Goal: Find specific page/section: Find specific page/section

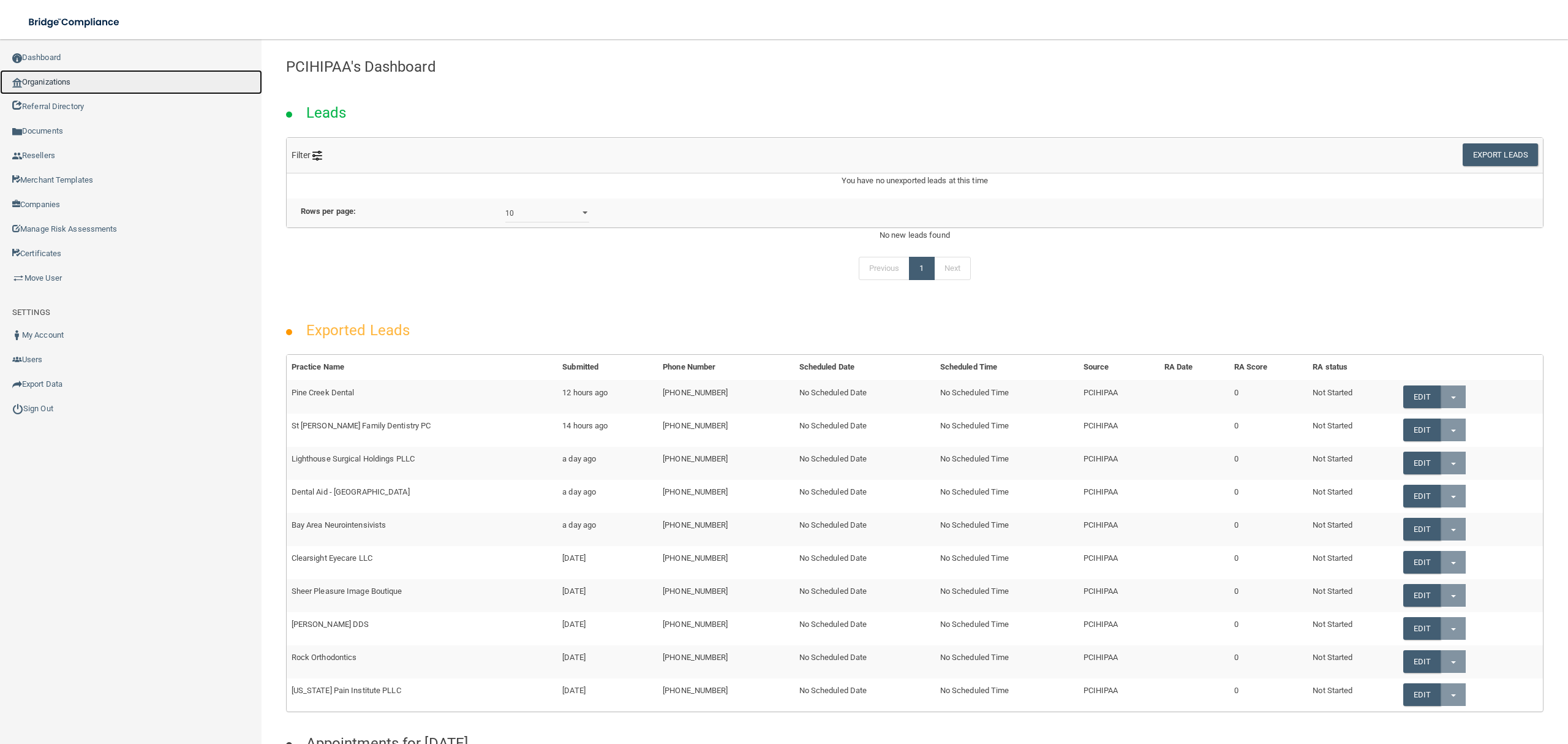
click at [50, 79] on link "Organizations" at bounding box center [131, 82] width 263 height 25
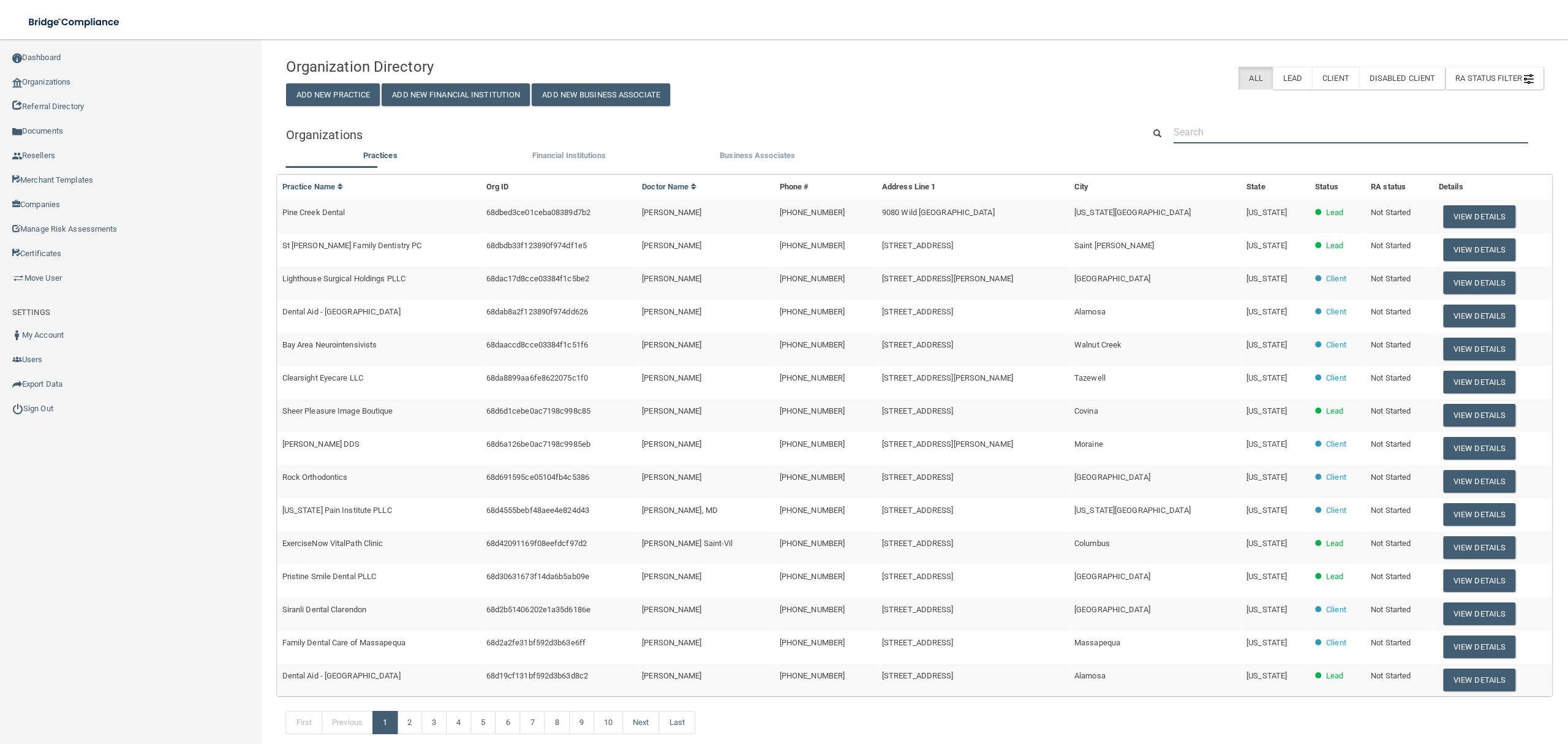
click at [1233, 133] on input "text" at bounding box center [1351, 132] width 354 height 22
paste input "North County Periodontics and Implant Dentistry"
type input "North County Periodontics and Implant Dentistry"
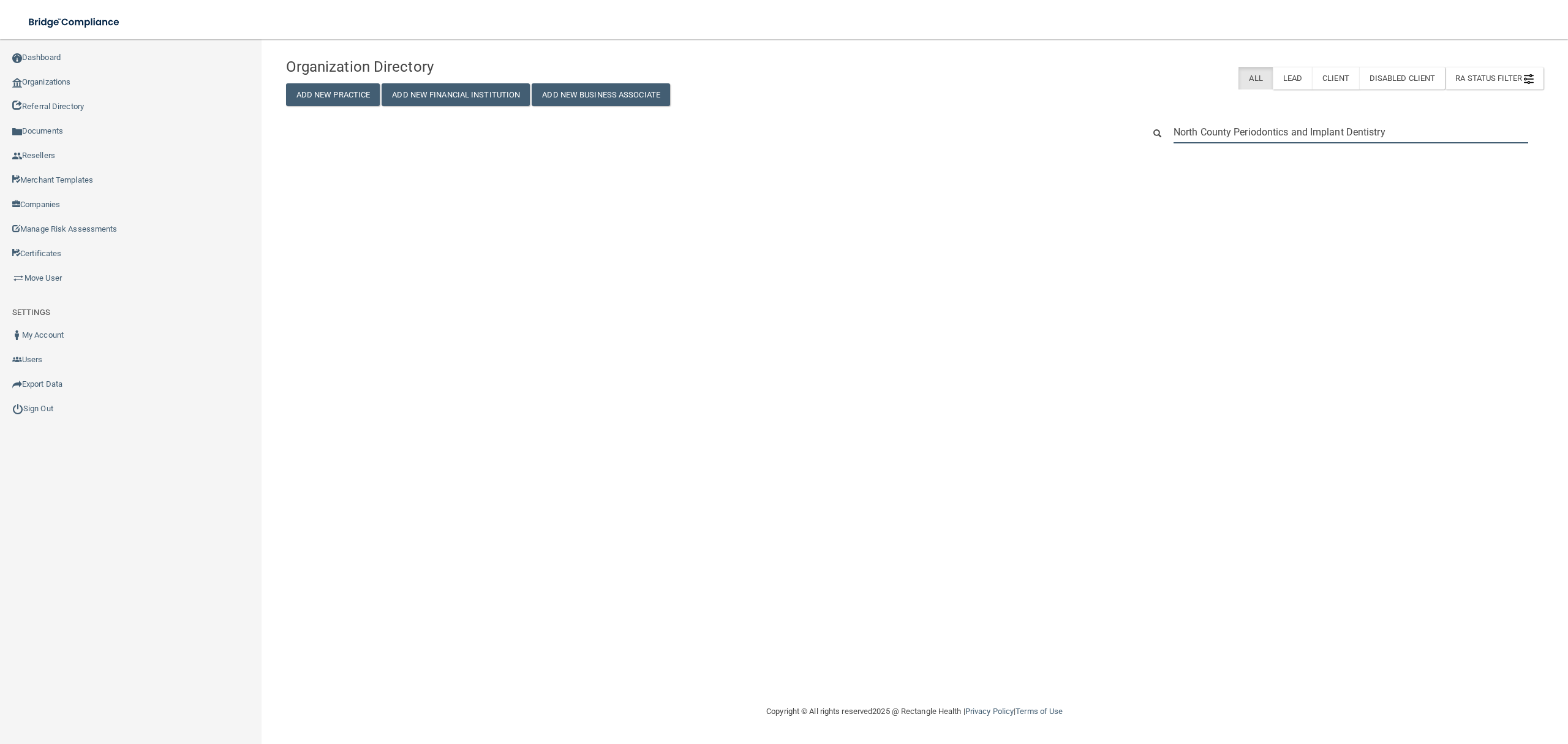
drag, startPoint x: 1233, startPoint y: 133, endPoint x: 1248, endPoint y: 133, distance: 15.0
click at [1248, 133] on input "North County Periodontics and Implant Dentistry" at bounding box center [1351, 132] width 354 height 22
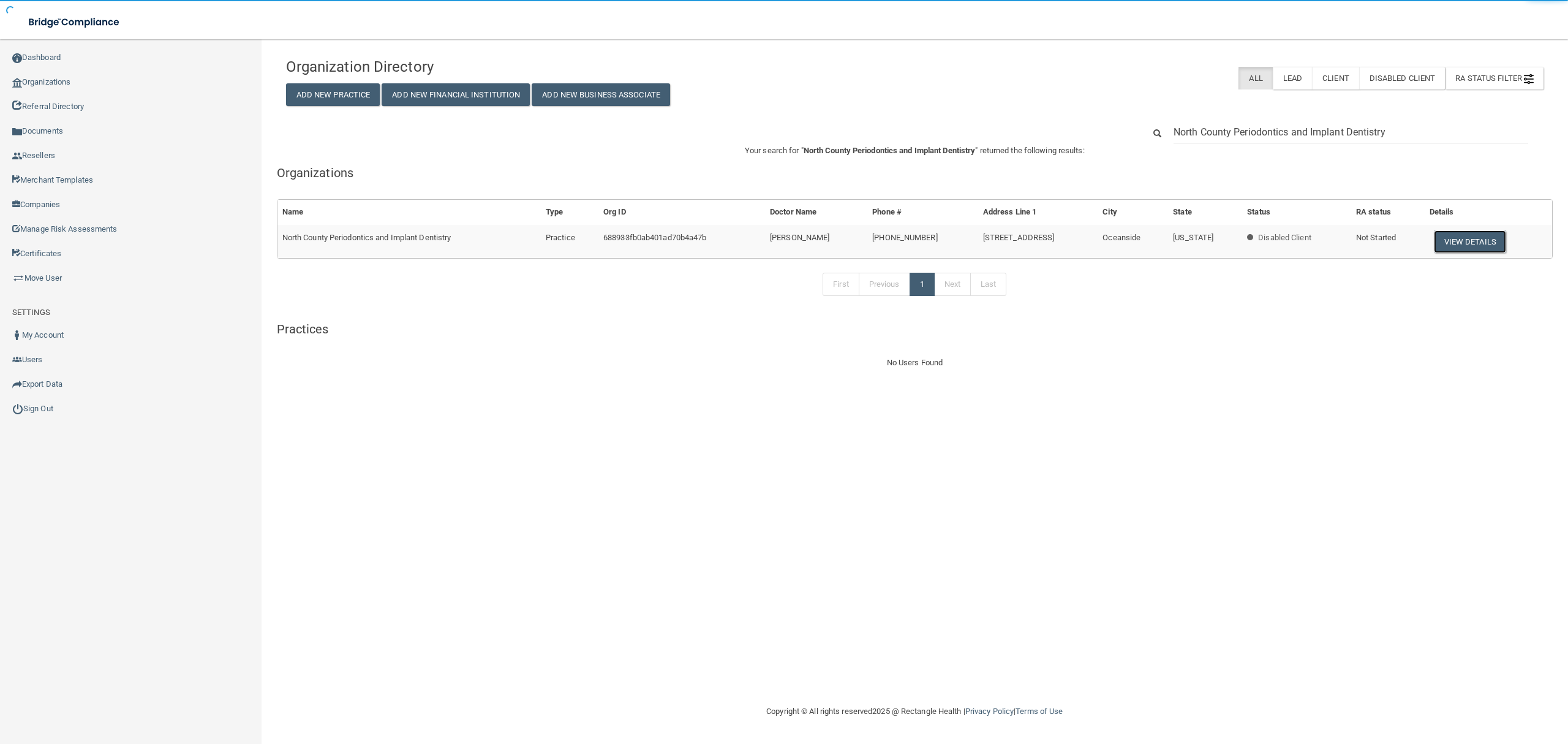
click at [1466, 244] on button "View Details" at bounding box center [1470, 242] width 73 height 22
